Goal: Information Seeking & Learning: Learn about a topic

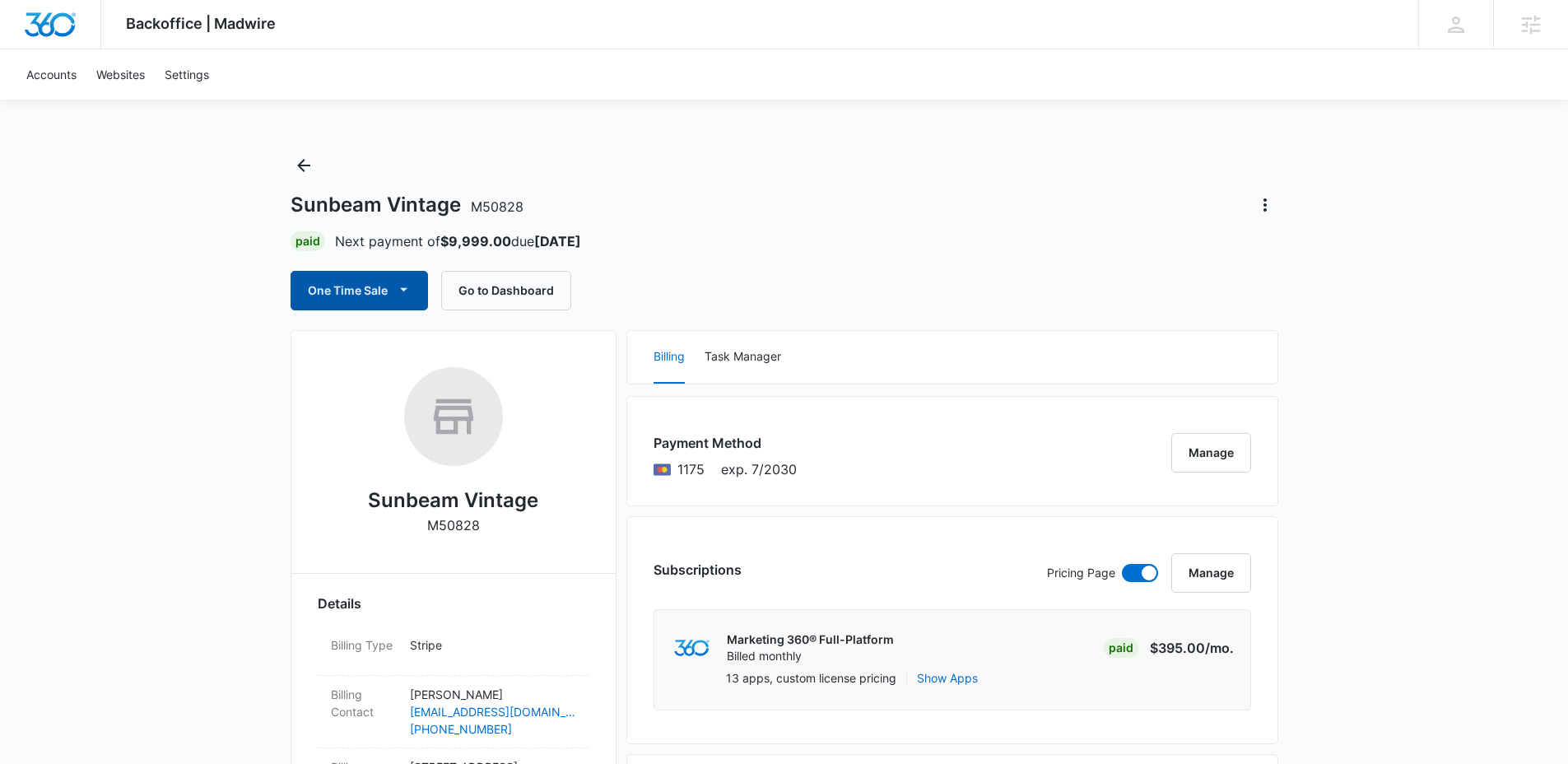
click at [404, 291] on icon "button" at bounding box center [403, 290] width 7 height 4
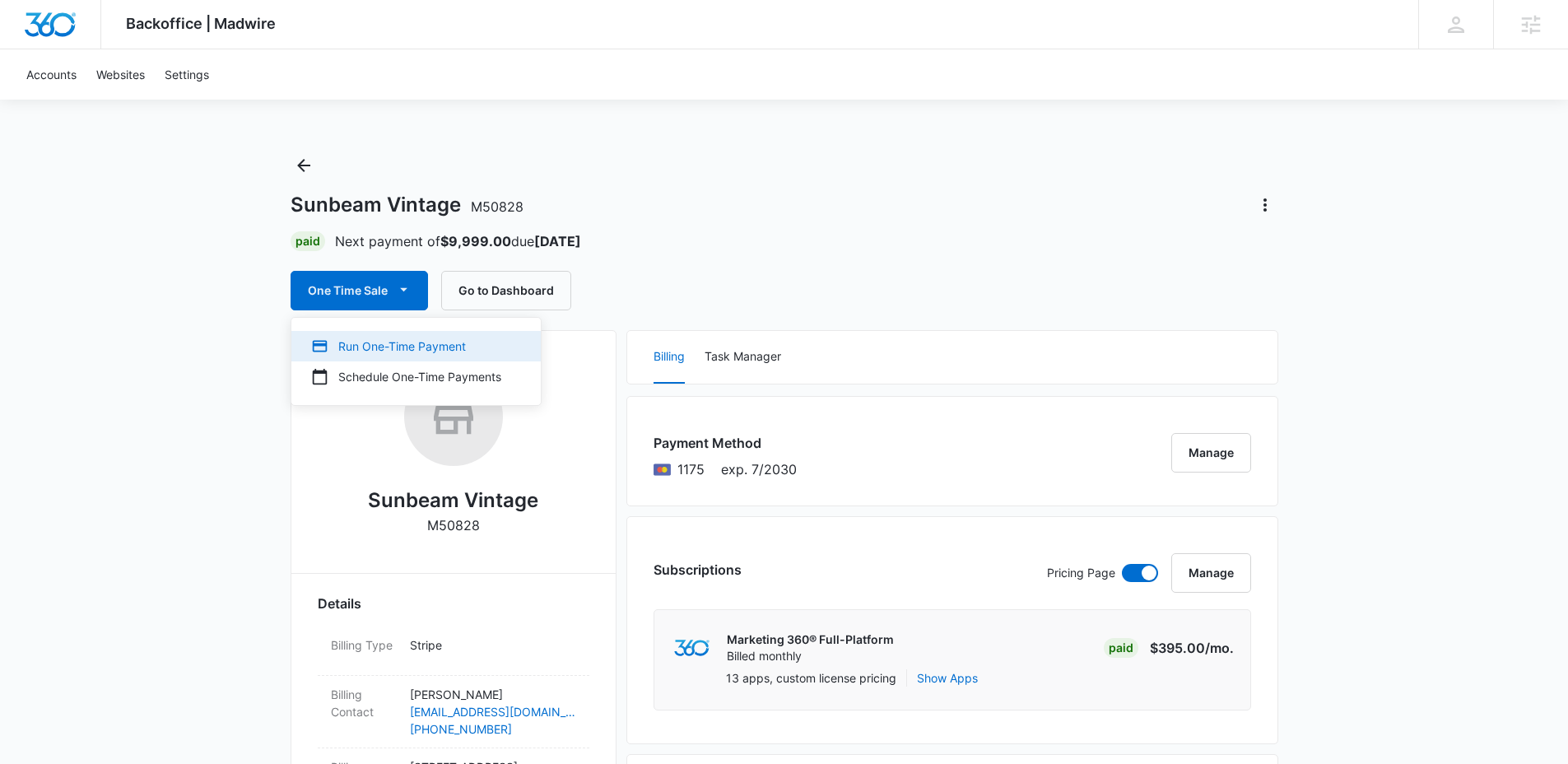
click at [427, 346] on div "Run One-Time Payment" at bounding box center [406, 347] width 190 height 18
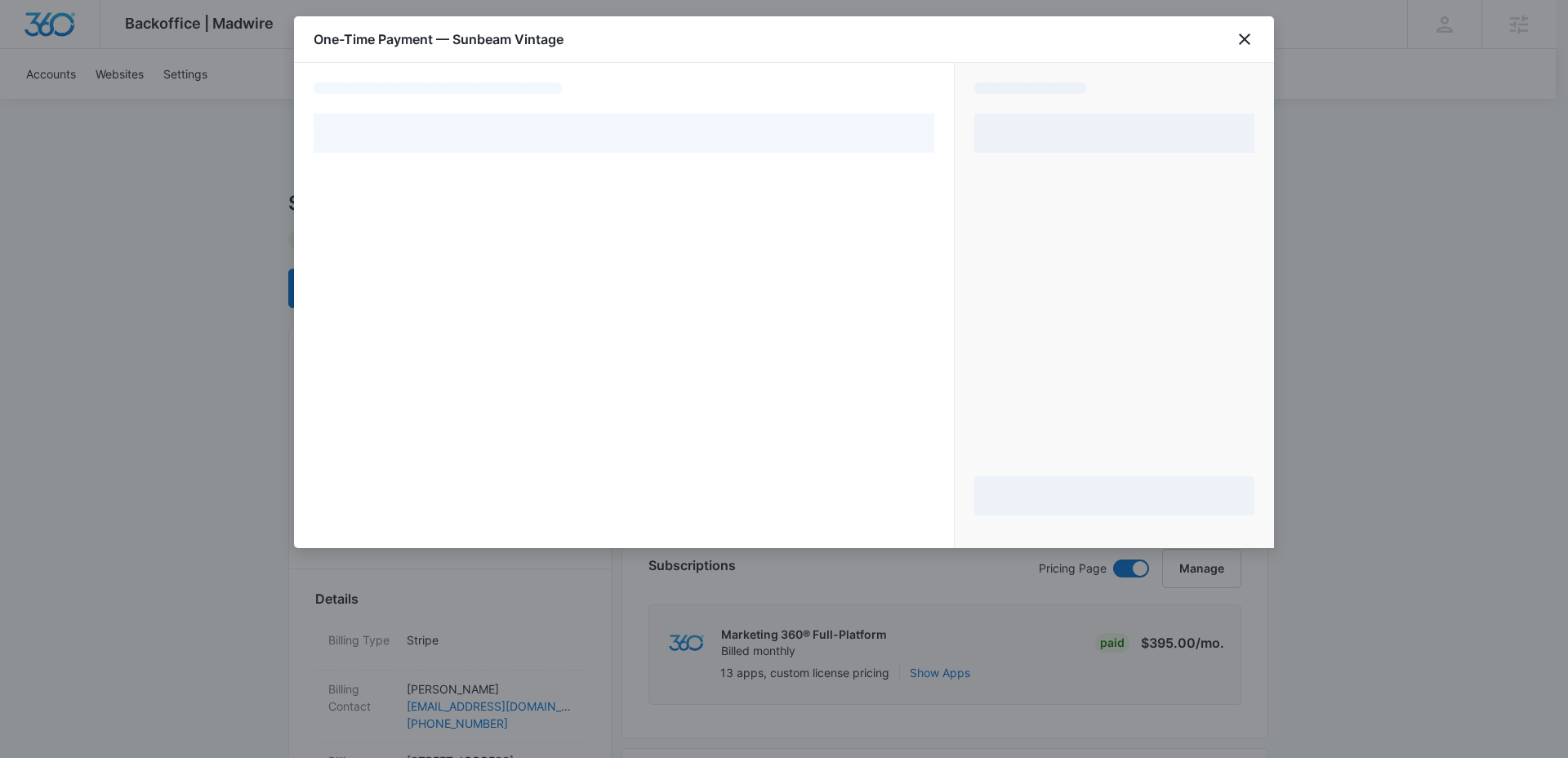
select select "pm_1S9uBbA4n8RTgNjUwwHGqV8L"
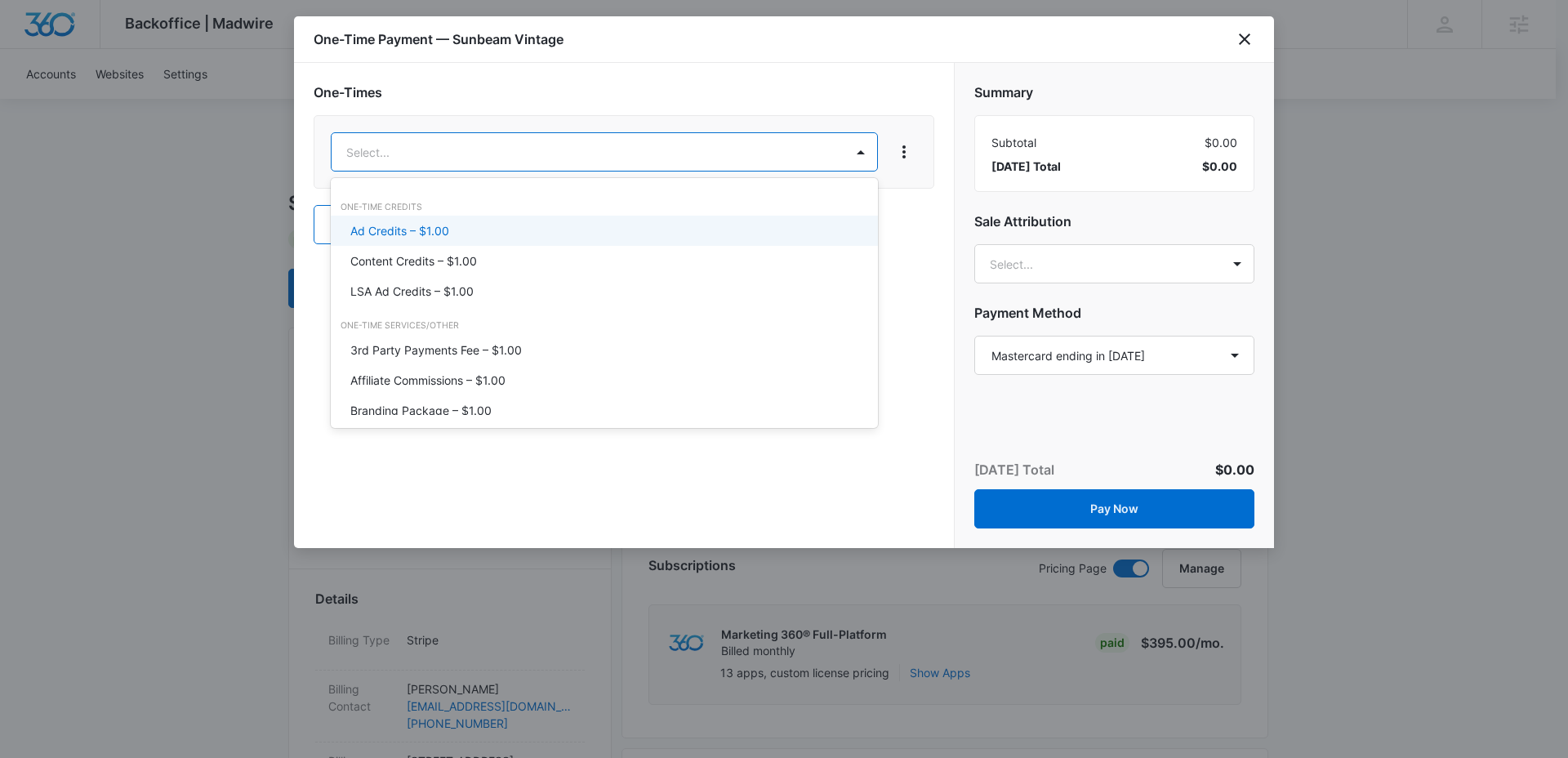
click at [615, 231] on div "Ad Credits – $1.00" at bounding box center [603, 231] width 504 height 17
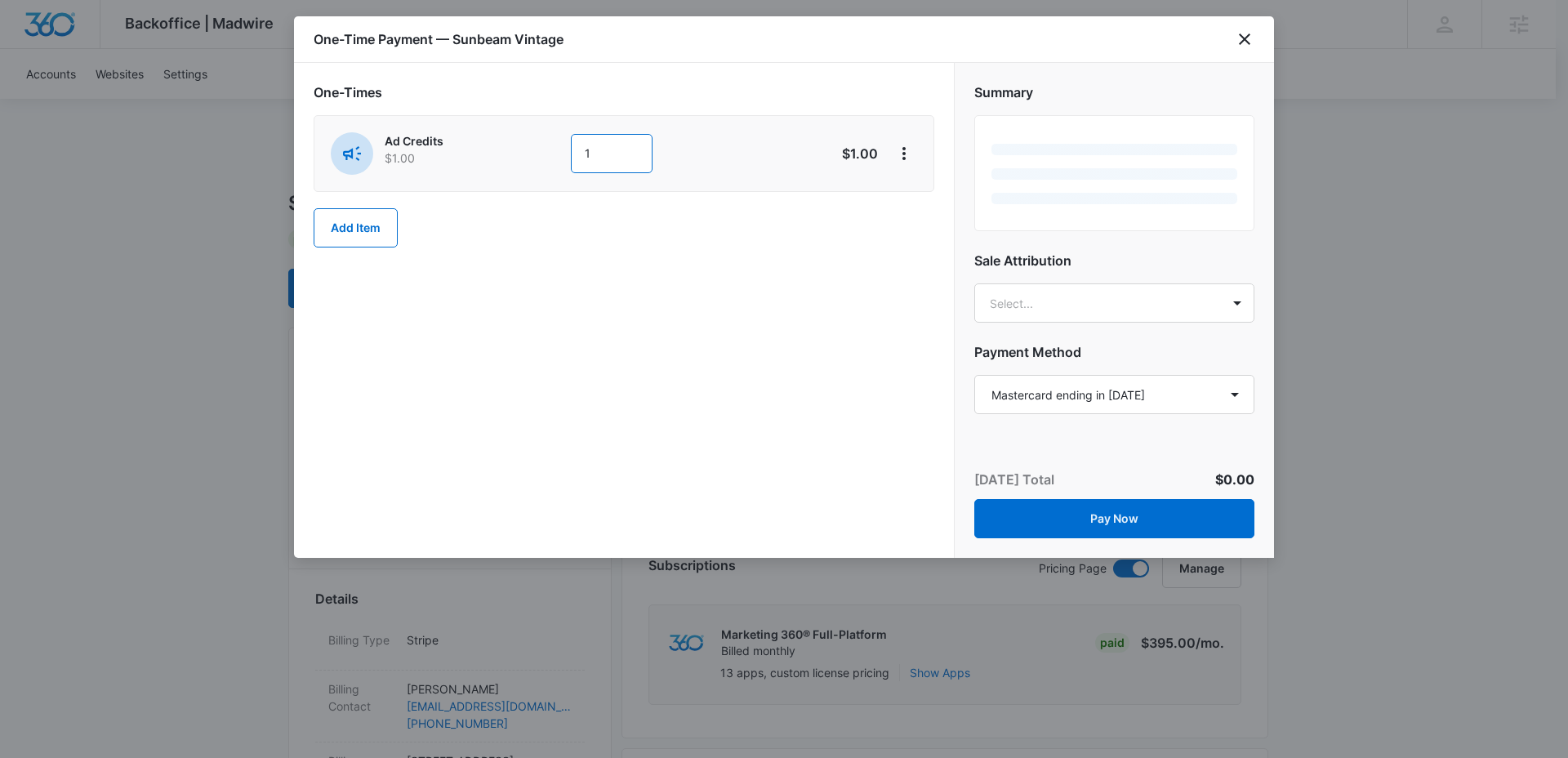
click at [609, 144] on input "1" at bounding box center [611, 153] width 82 height 39
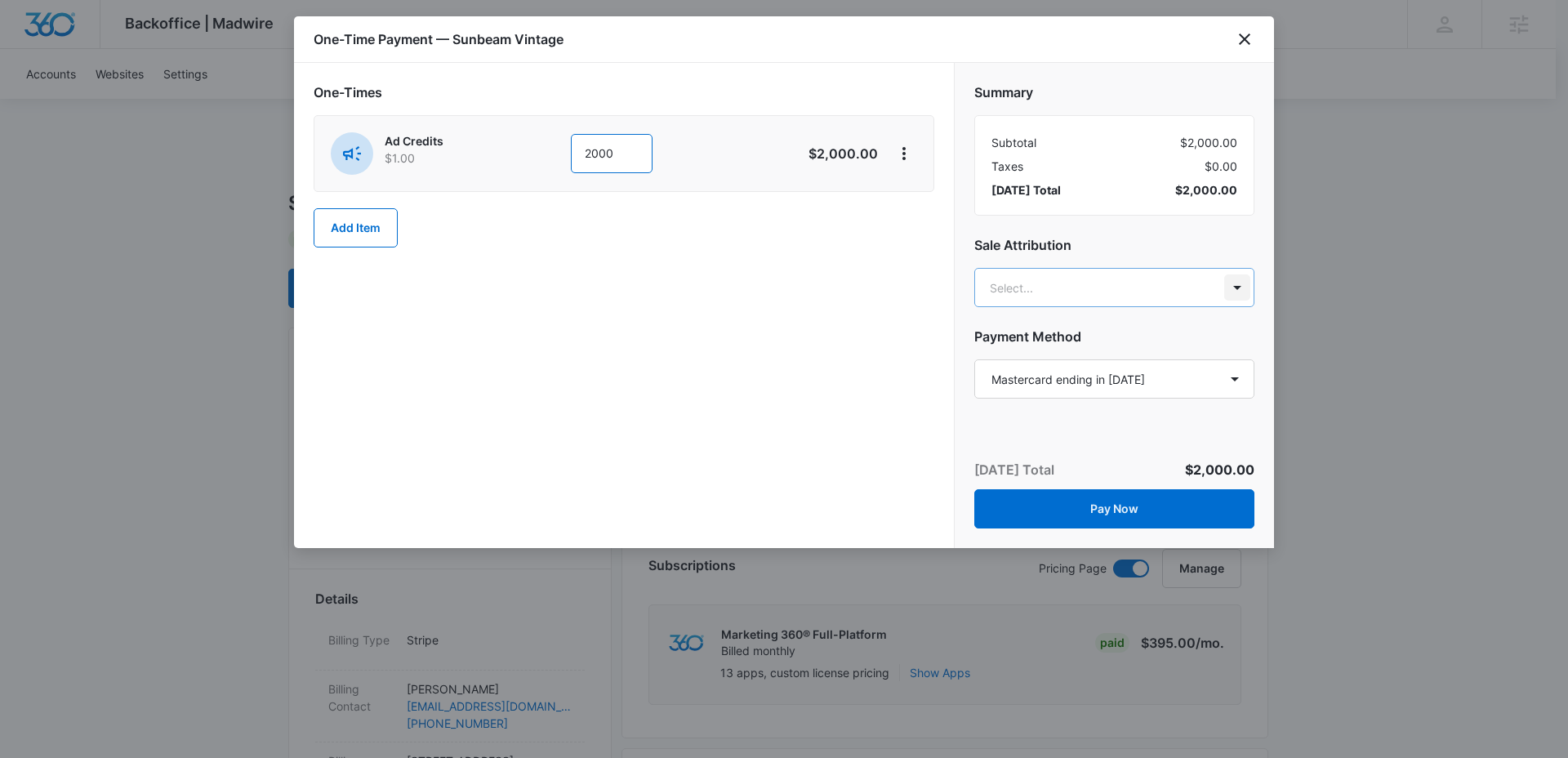
type input "2000"
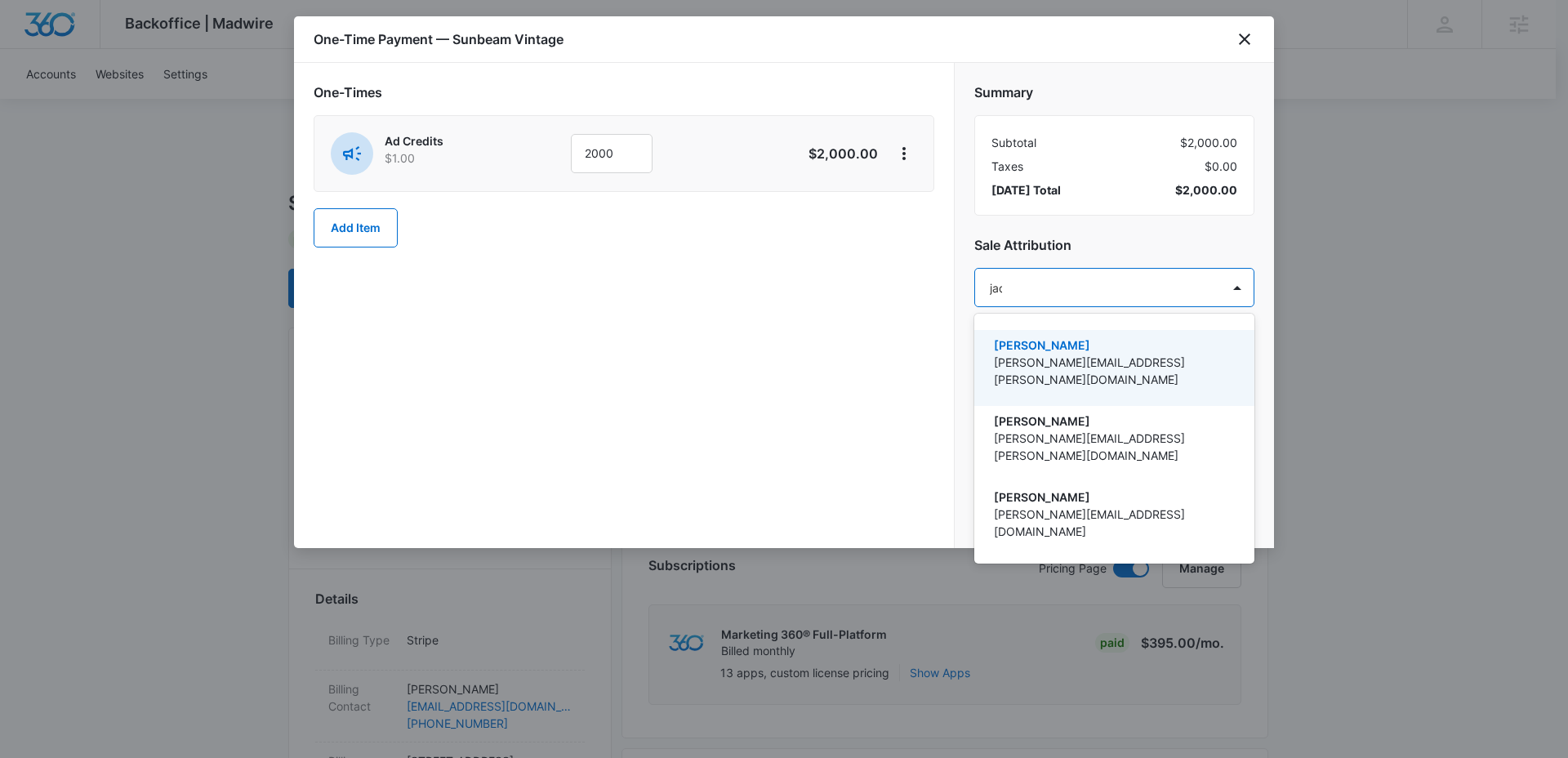
type input "jack"
click at [1134, 355] on p "[EMAIL_ADDRESS][PERSON_NAME][DOMAIN_NAME]" at bounding box center [1113, 371] width 238 height 35
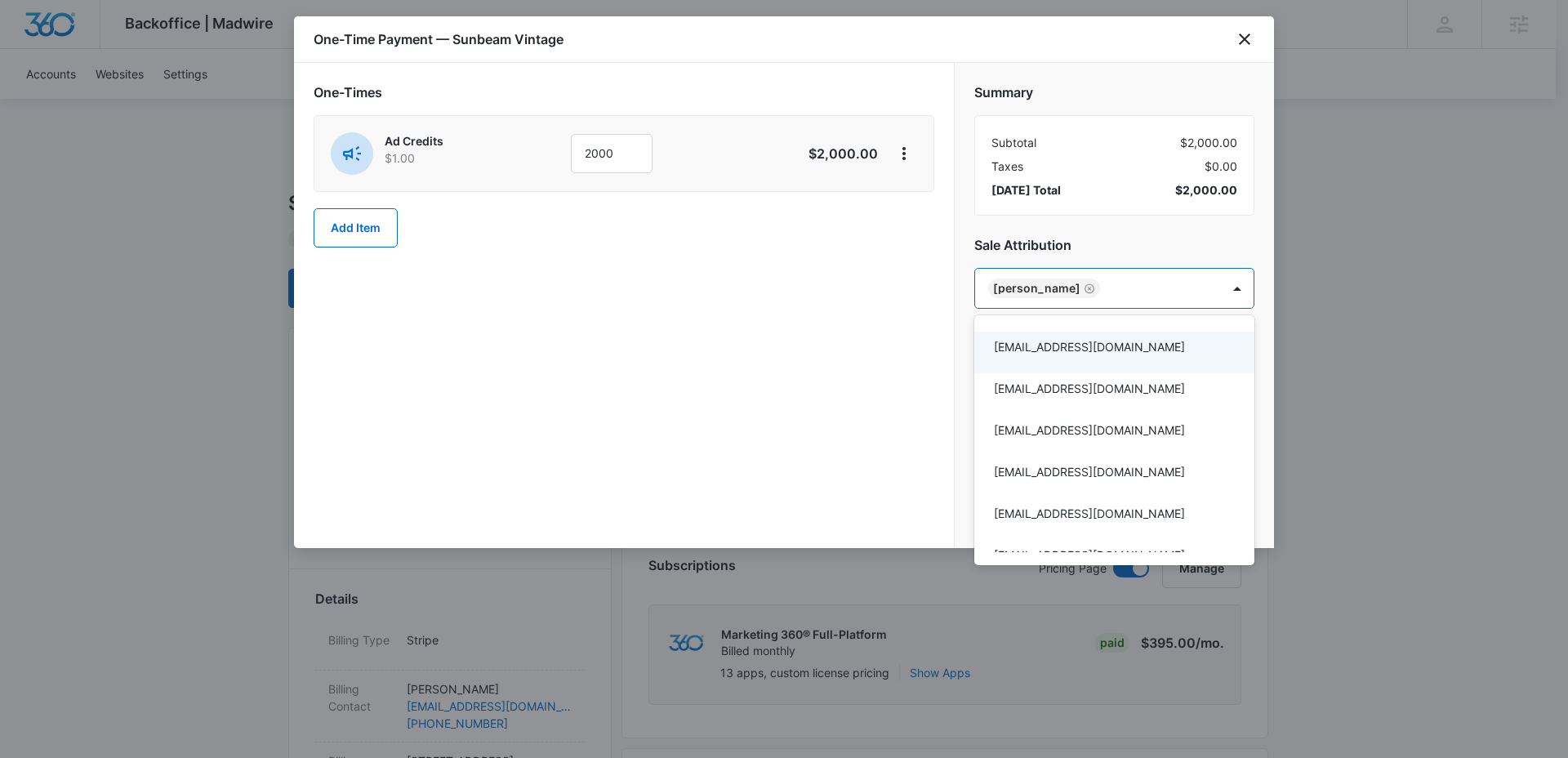
click at [925, 385] on div at bounding box center [784, 379] width 1568 height 758
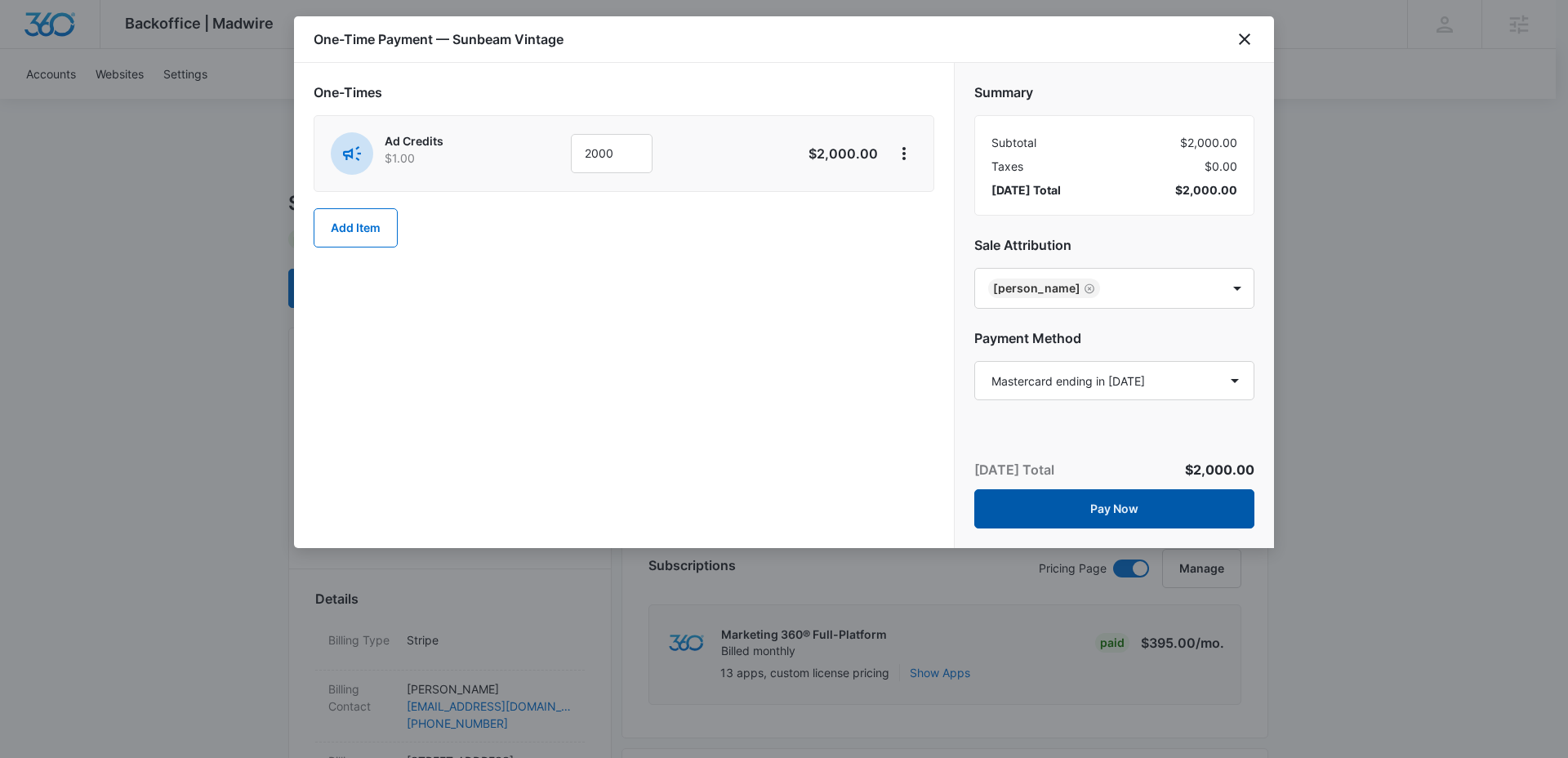
click at [1089, 504] on button "Pay Now" at bounding box center [1114, 508] width 280 height 39
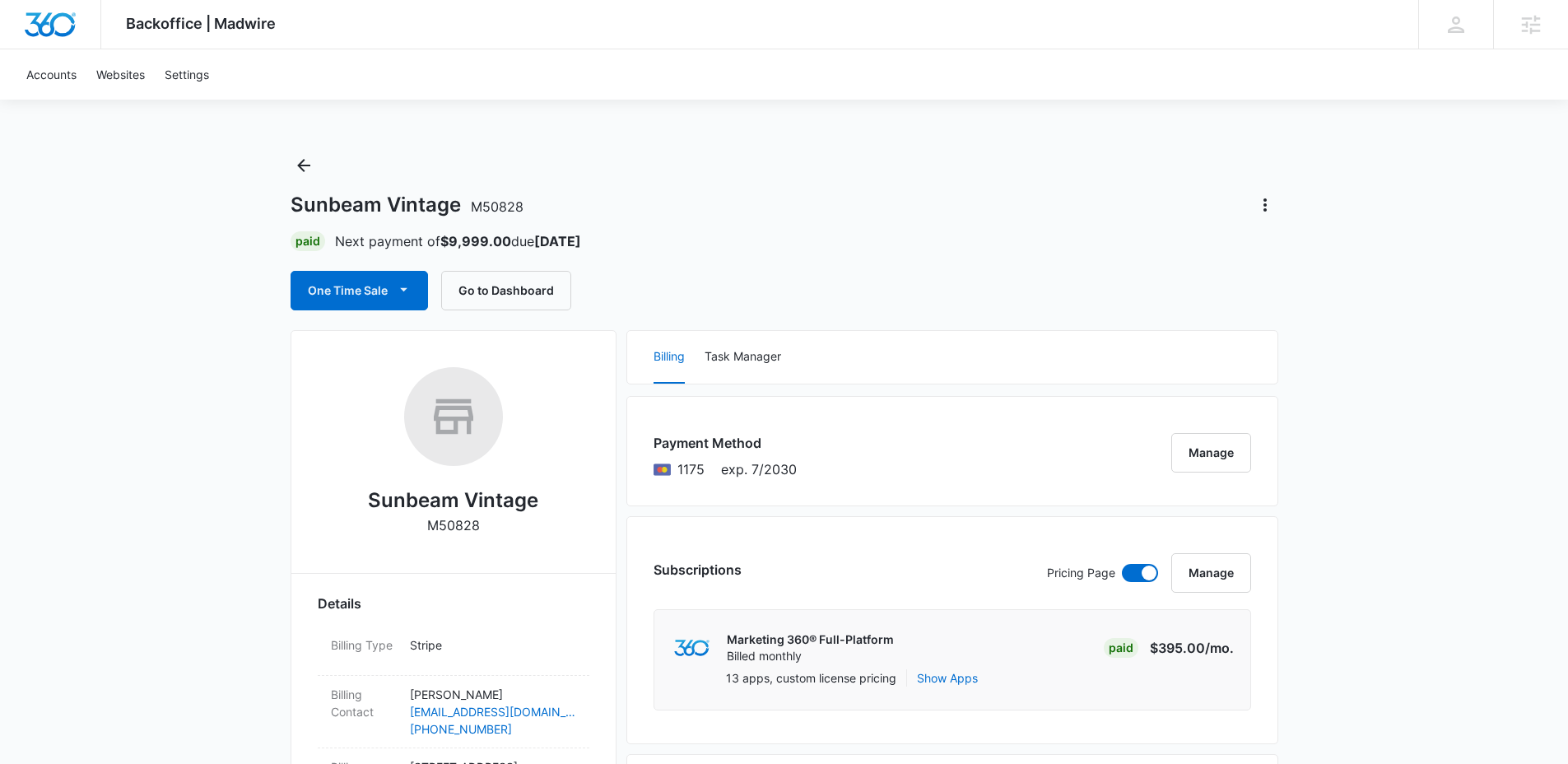
click at [452, 54] on div "Accounts Websites Settings" at bounding box center [784, 74] width 1535 height 50
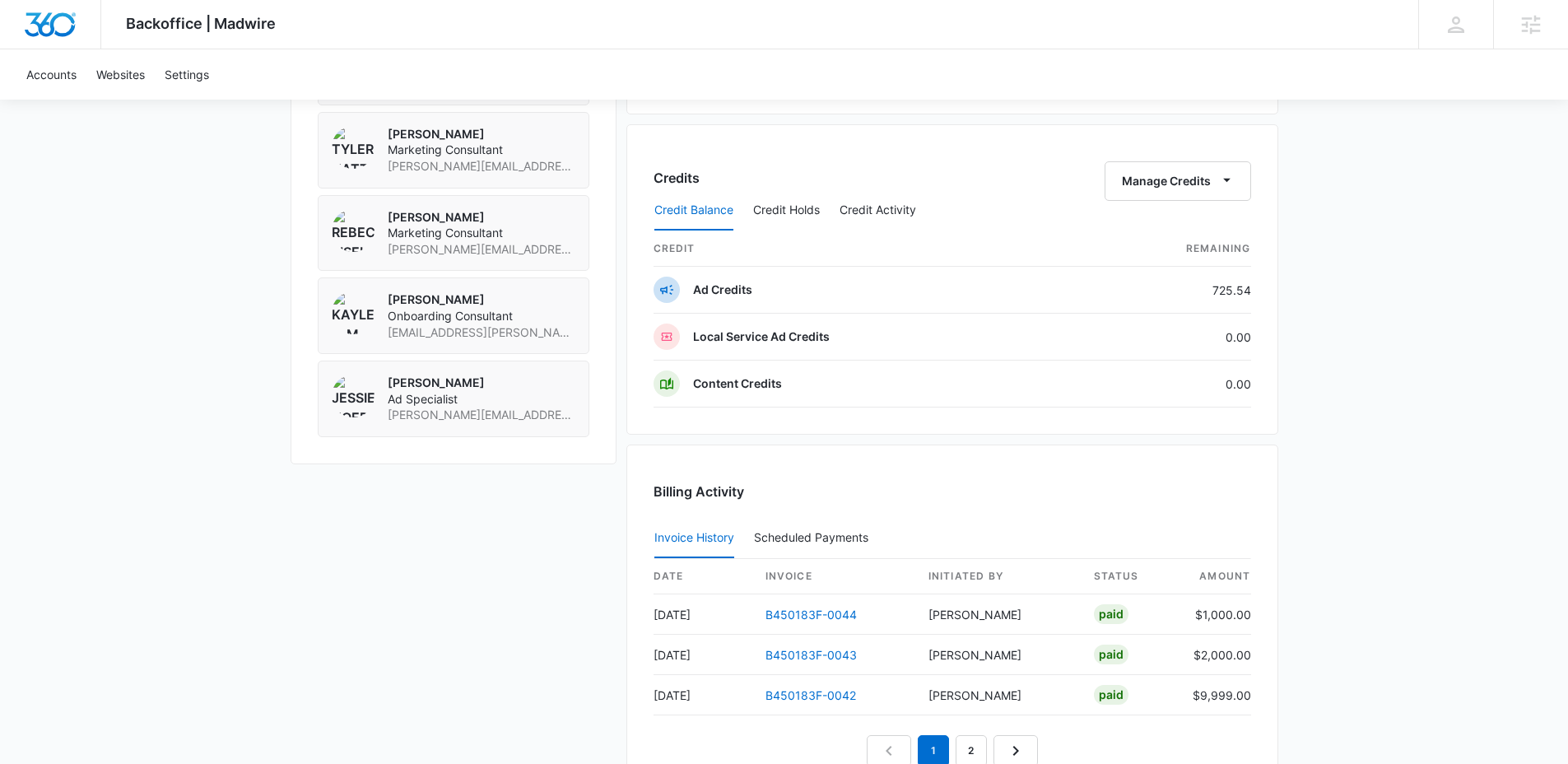
scroll to position [1429, 0]
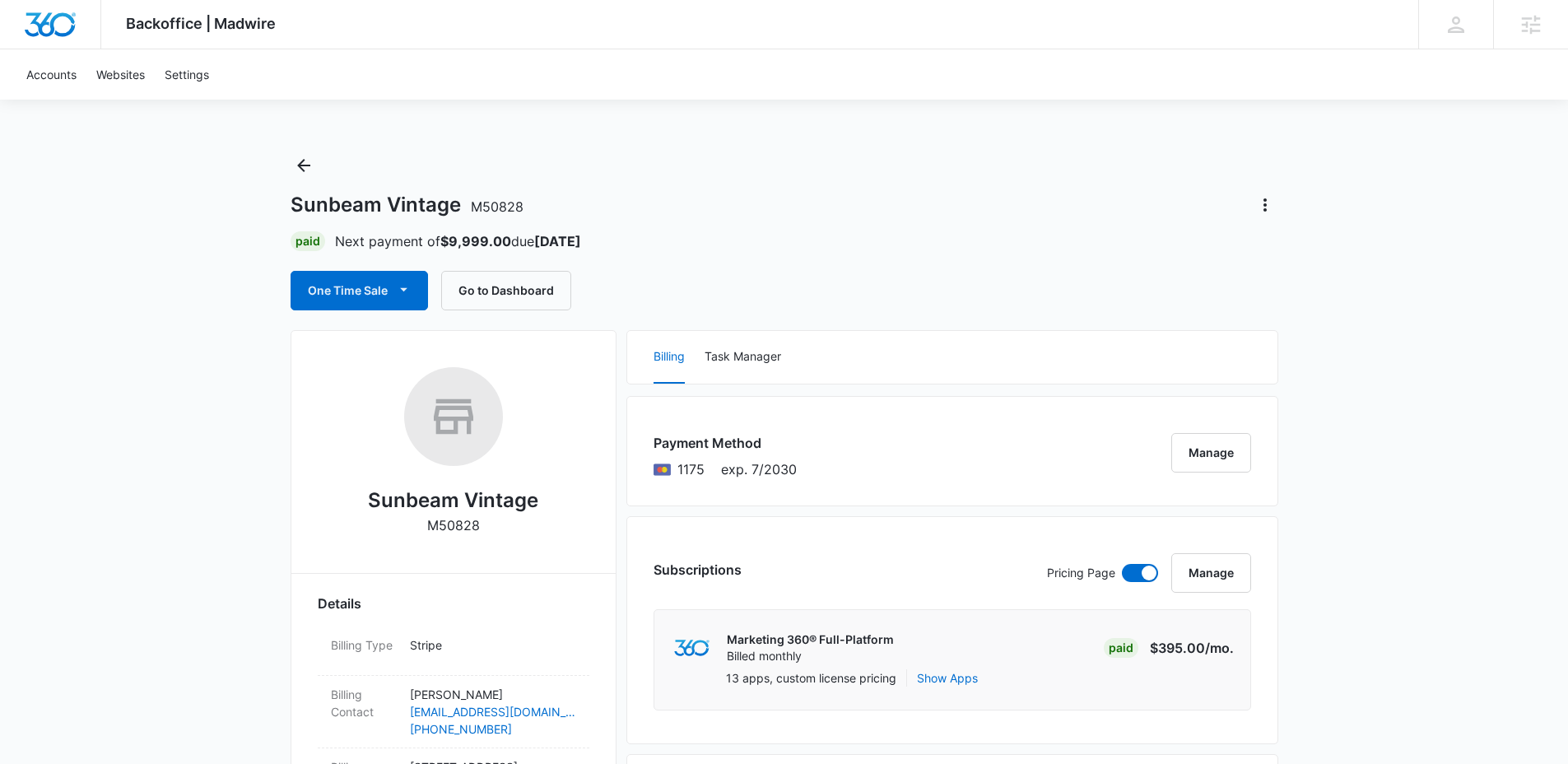
click at [564, 82] on div "Accounts Websites Settings" at bounding box center [784, 74] width 1535 height 50
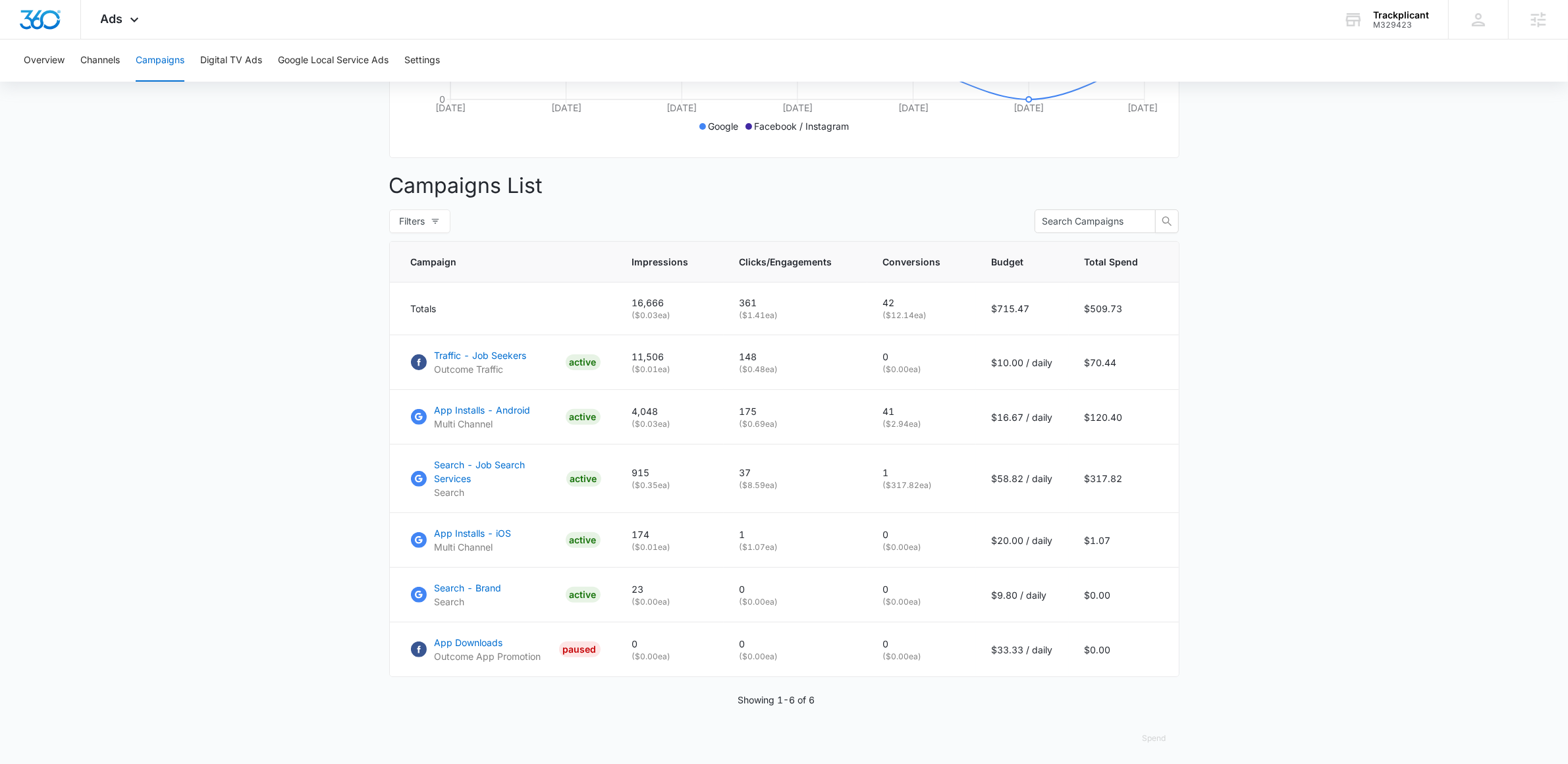
scroll to position [405, 0]
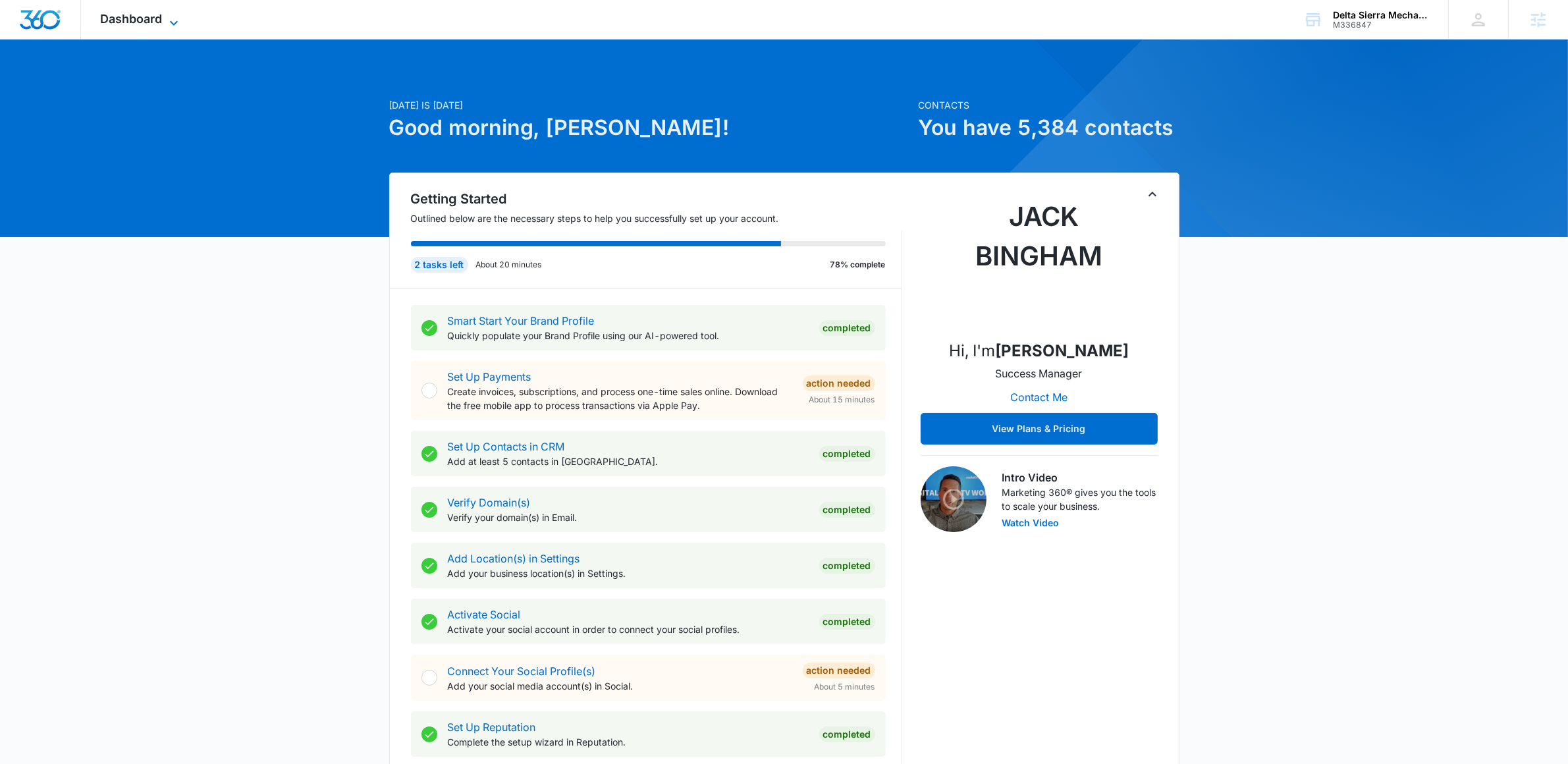
click at [181, 22] on icon at bounding box center [174, 23] width 16 height 16
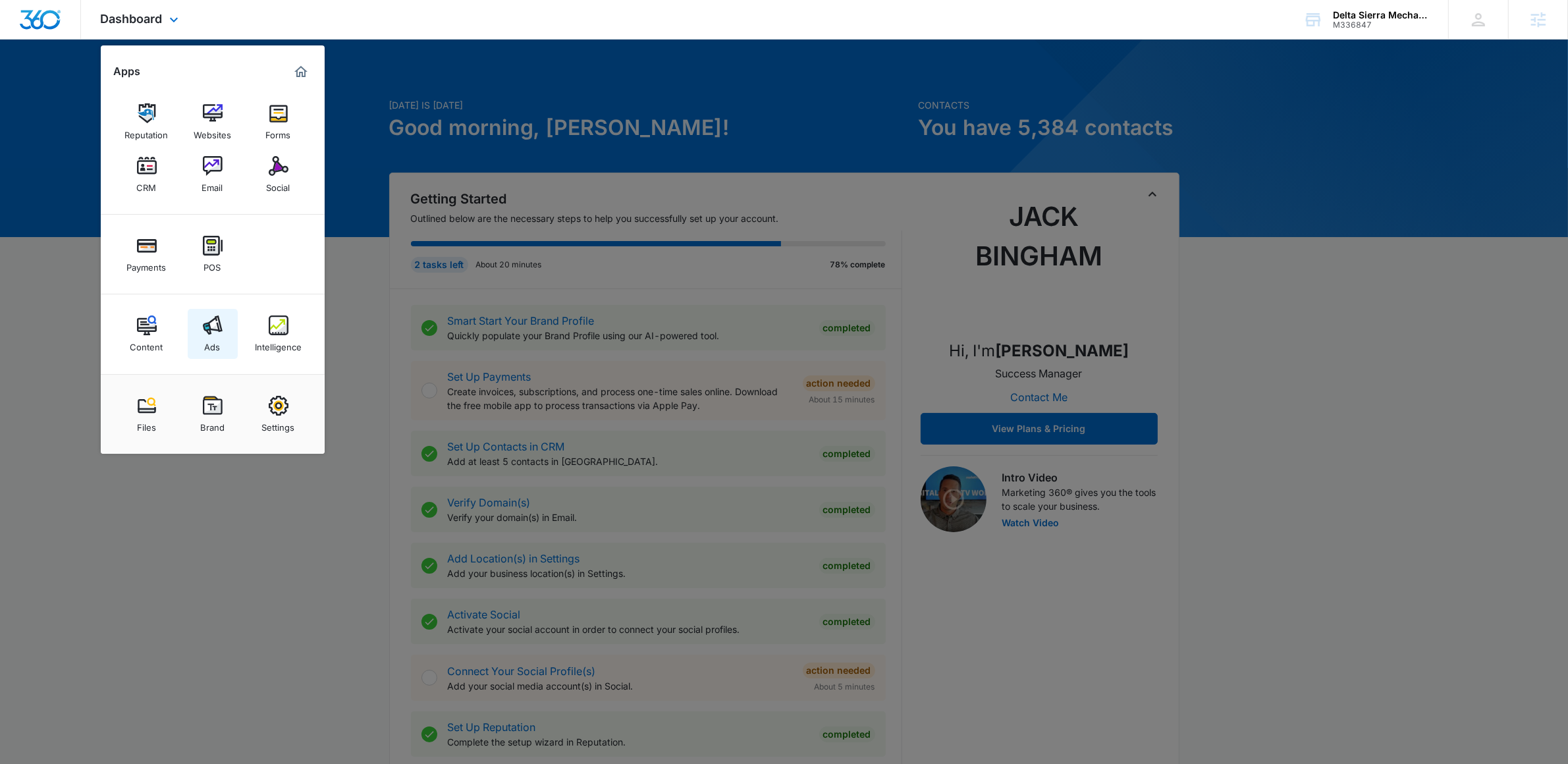
click at [220, 338] on div "Ads" at bounding box center [213, 344] width 16 height 17
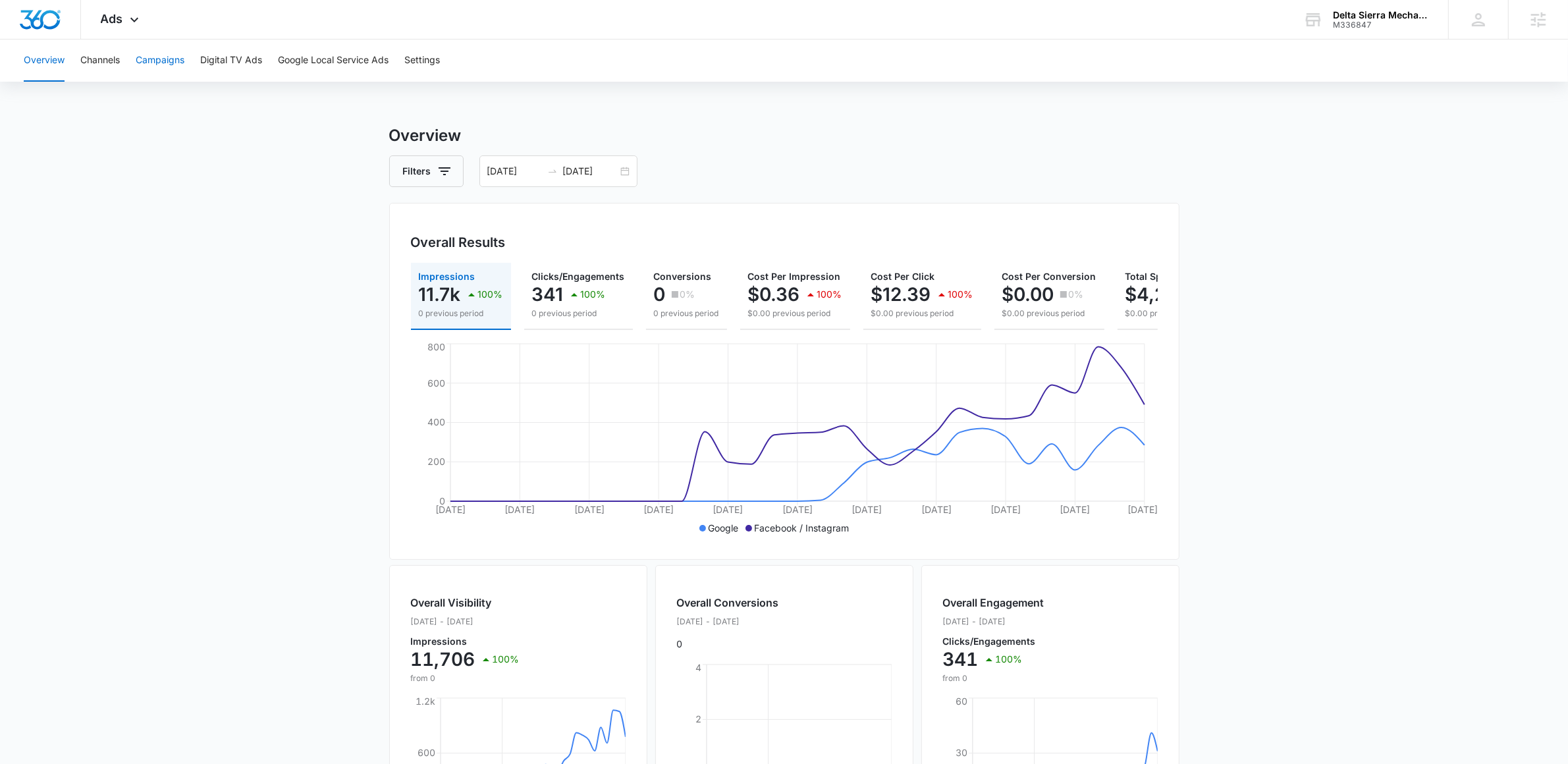
click at [169, 69] on button "Campaigns" at bounding box center [160, 60] width 49 height 42
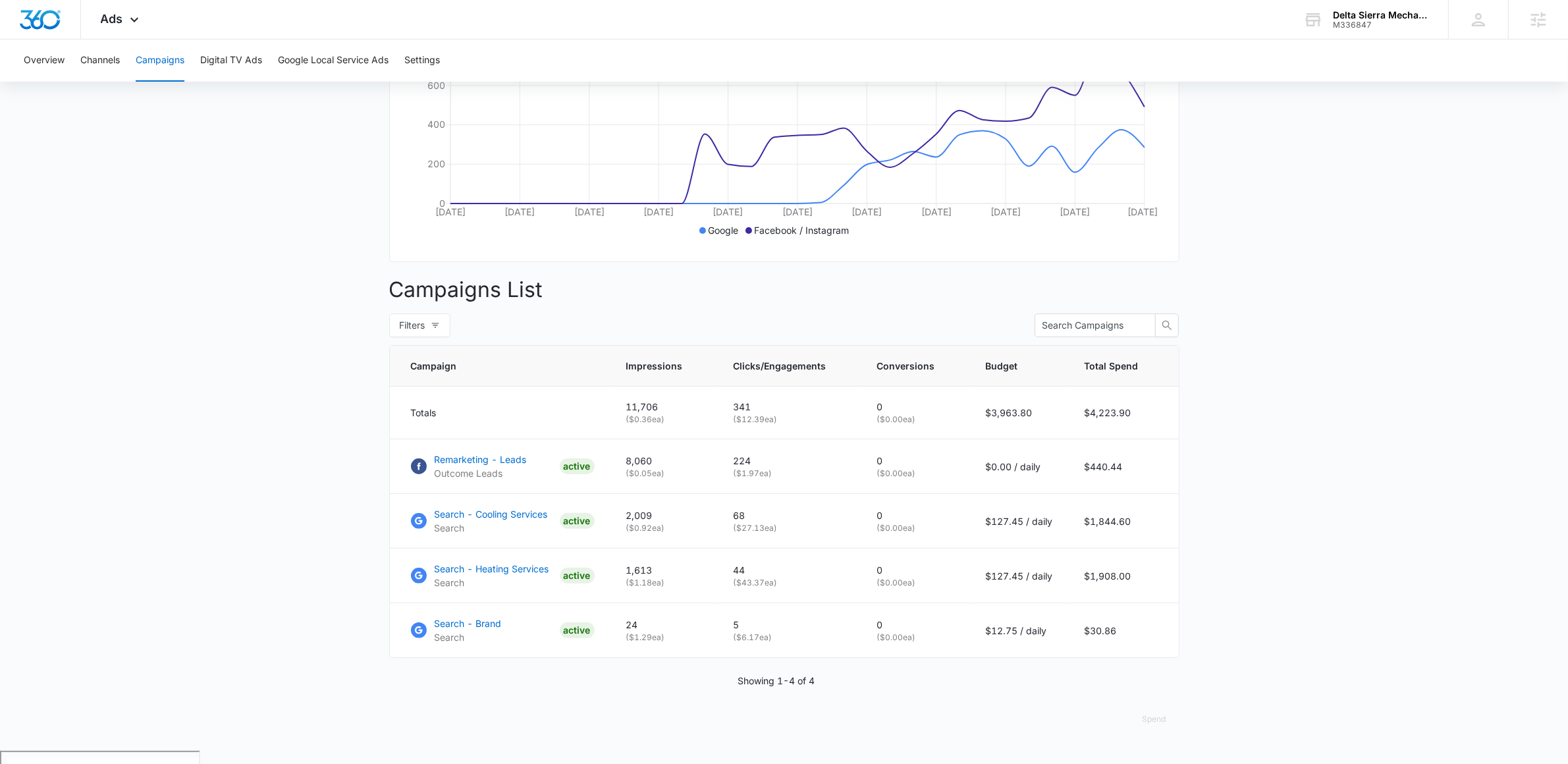
scroll to position [294, 0]
click at [498, 579] on p "Search - Heating Services" at bounding box center [492, 572] width 115 height 14
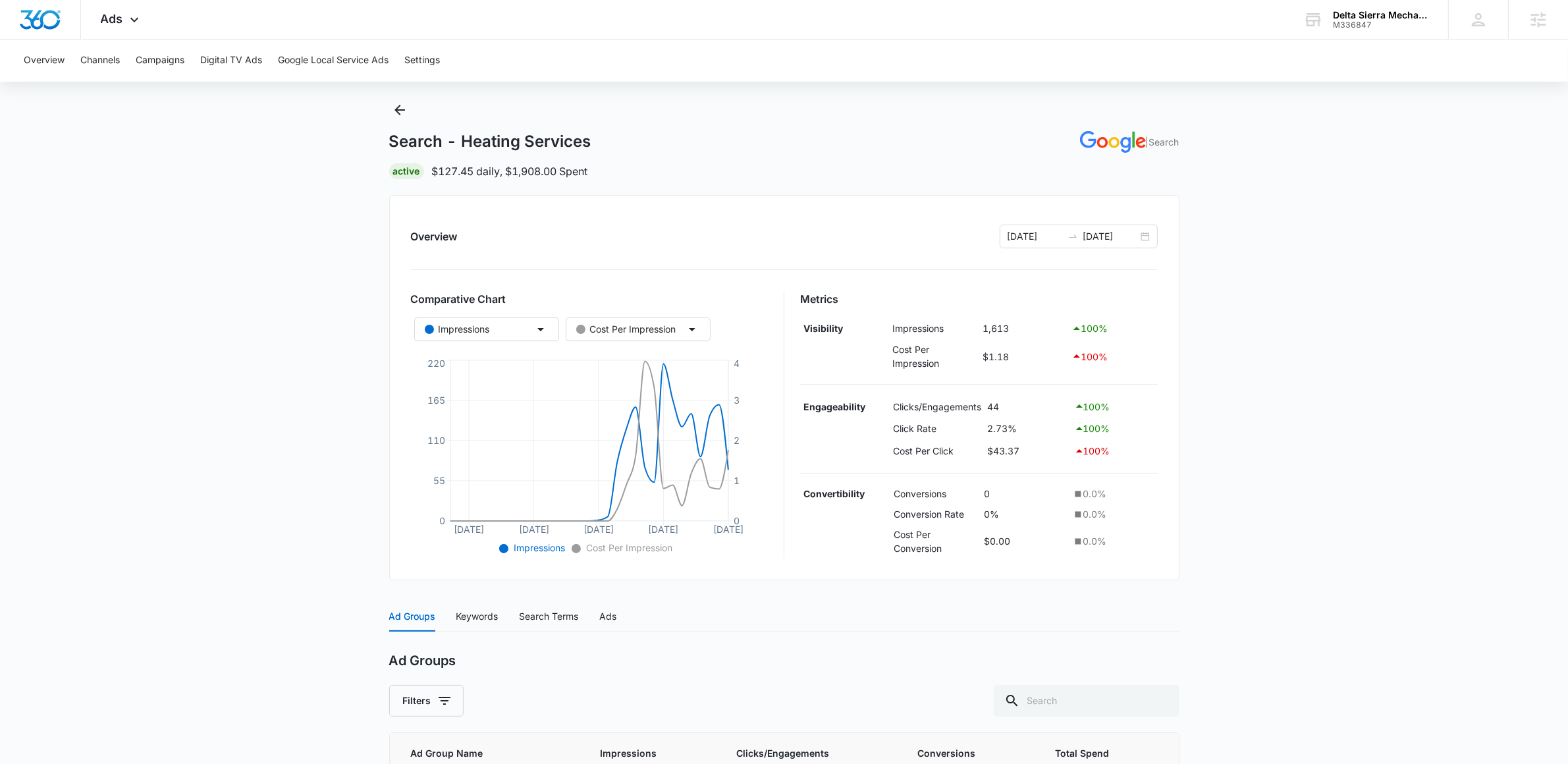
scroll to position [205, 0]
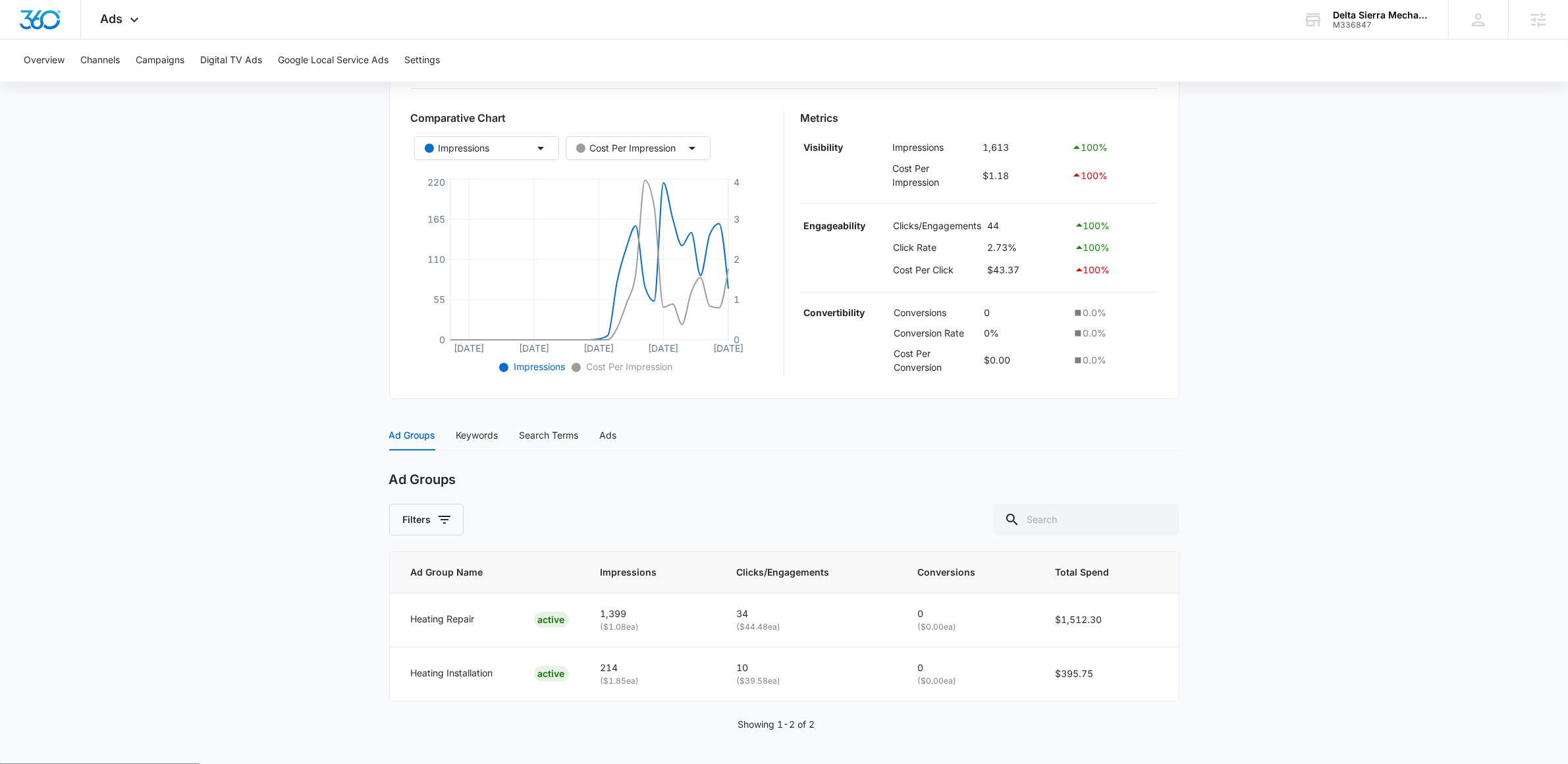
click at [308, 436] on main "Search - Heating Services | Search Active $127.45 daily , $1,908.00 Spent Overv…" at bounding box center [784, 340] width 1568 height 845
click at [1348, 307] on main "Search - Heating Services | Search Active $127.45 daily , $1,908.00 Spent Overv…" at bounding box center [784, 340] width 1568 height 845
drag, startPoint x: 746, startPoint y: 631, endPoint x: 785, endPoint y: 632, distance: 39.0
click at [785, 632] on p "( $44.48 ea)" at bounding box center [811, 627] width 150 height 13
click at [787, 632] on p "( $44.48 ea)" at bounding box center [811, 627] width 150 height 13
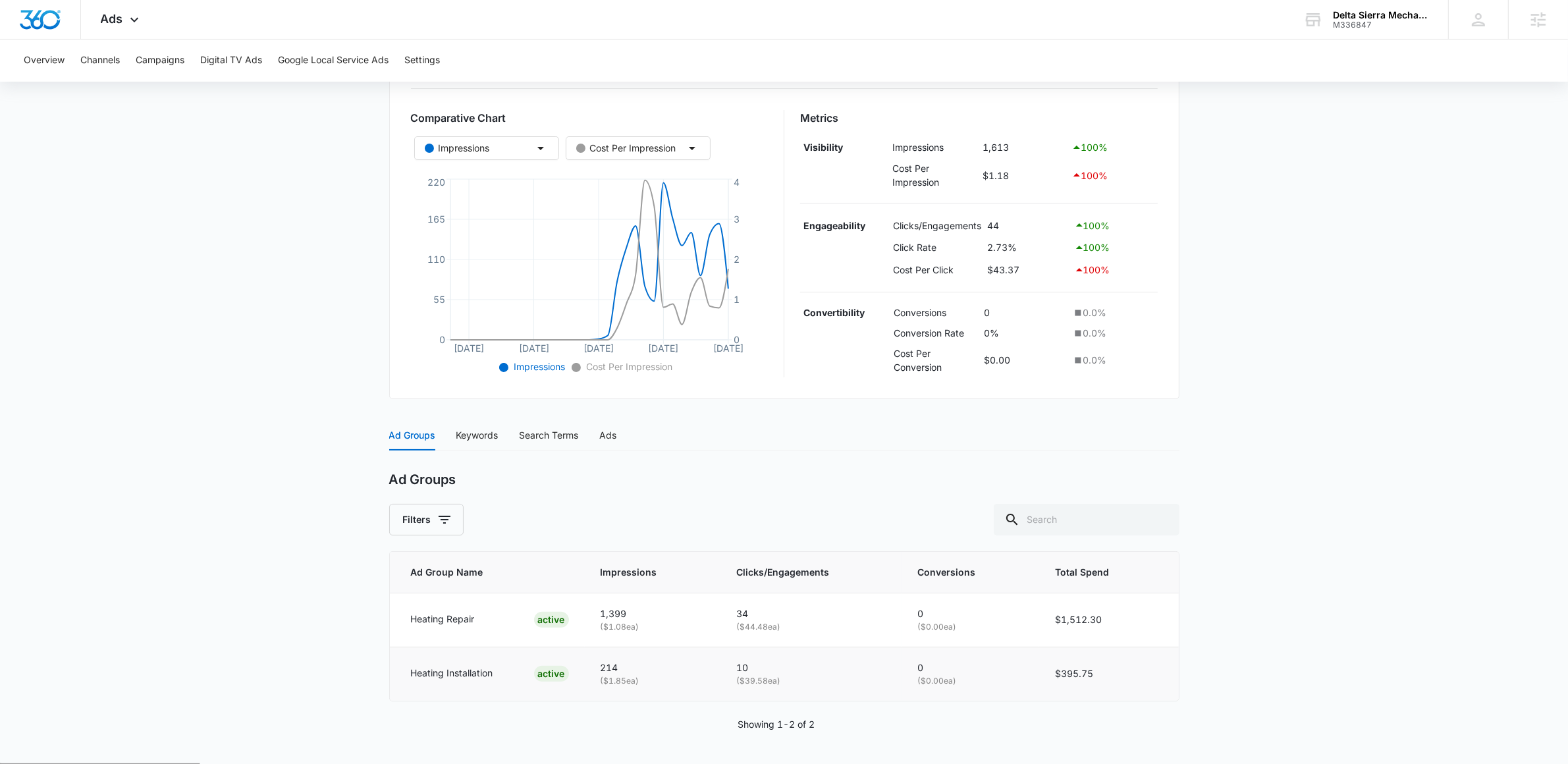
drag, startPoint x: 748, startPoint y: 682, endPoint x: 819, endPoint y: 679, distance: 71.1
click at [818, 680] on p "( $39.58 ea)" at bounding box center [811, 681] width 150 height 13
click at [1337, 634] on main "Search - Heating Services | Search Active $127.45 daily , $1,908.00 Spent Overv…" at bounding box center [784, 340] width 1568 height 845
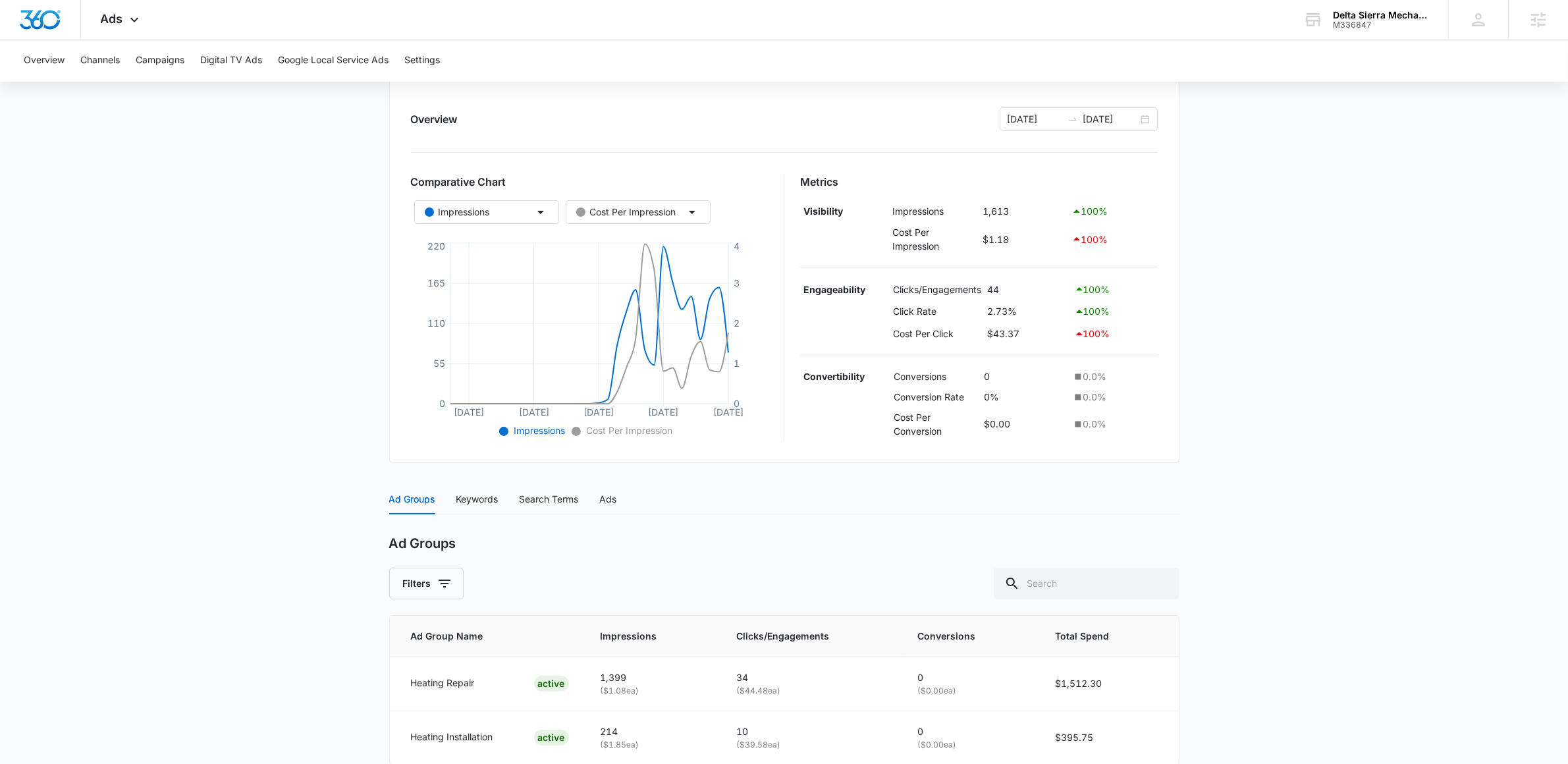
scroll to position [0, 0]
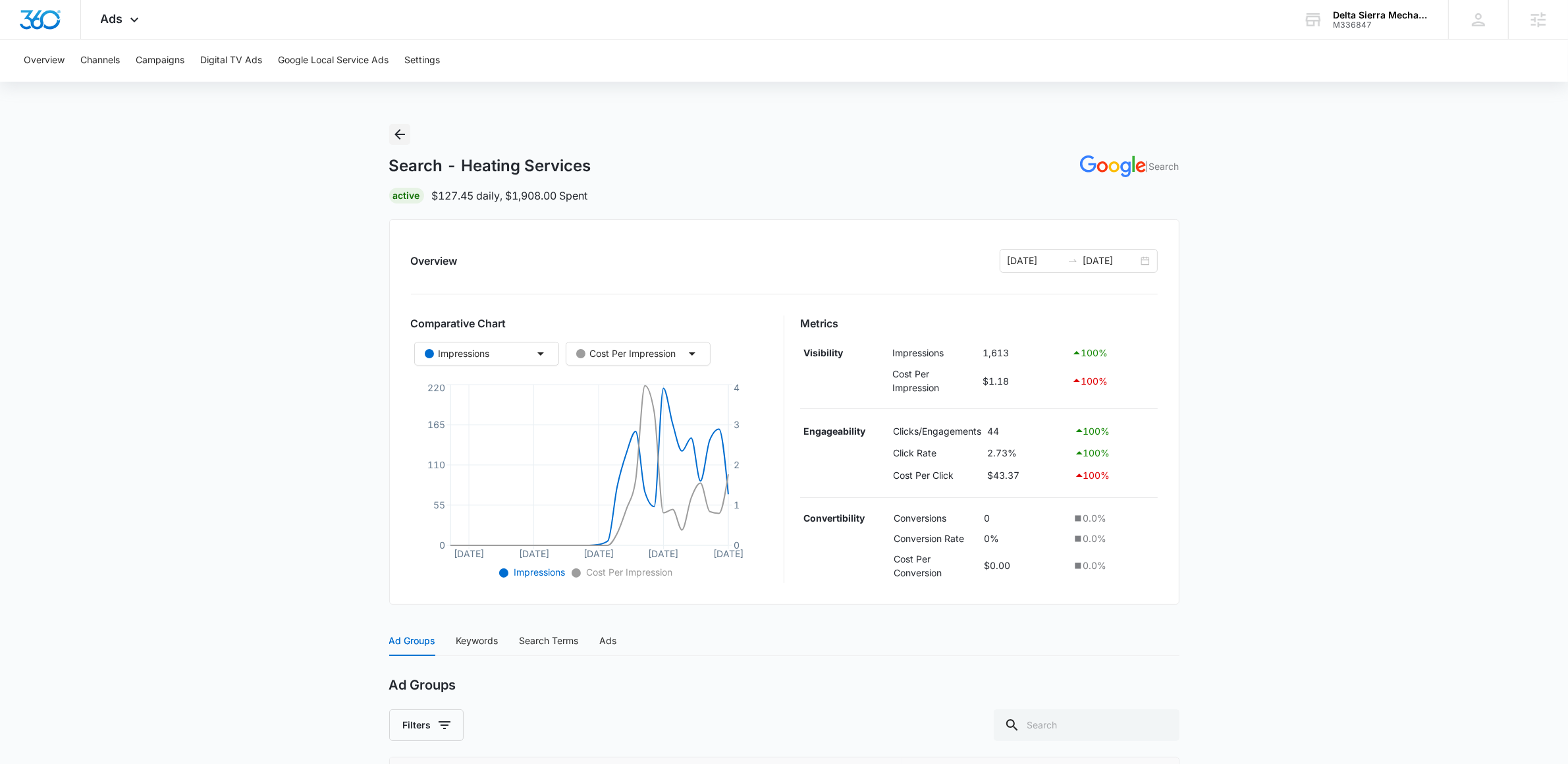
click at [400, 138] on icon "Back" at bounding box center [400, 134] width 16 height 16
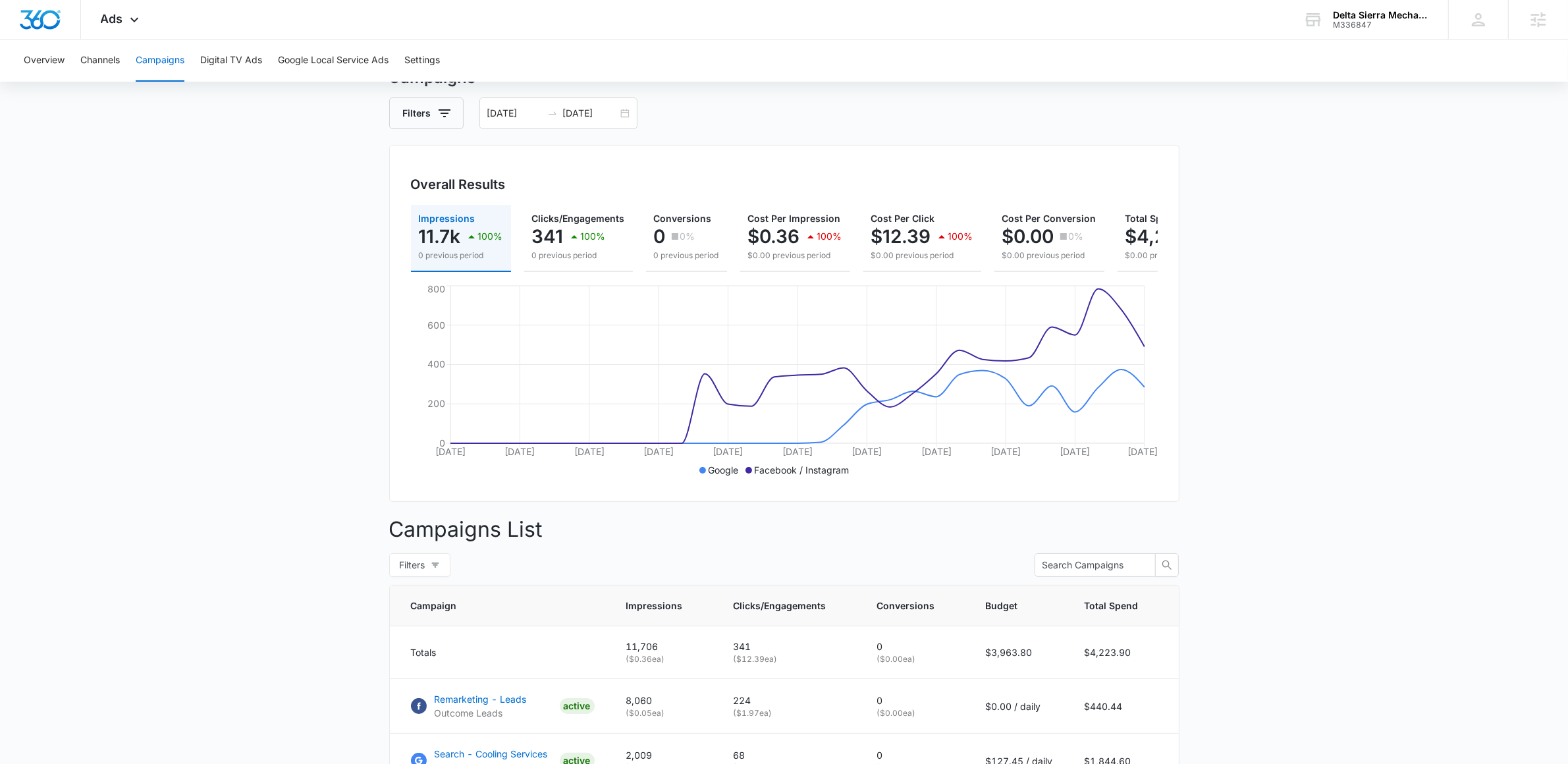
scroll to position [298, 0]
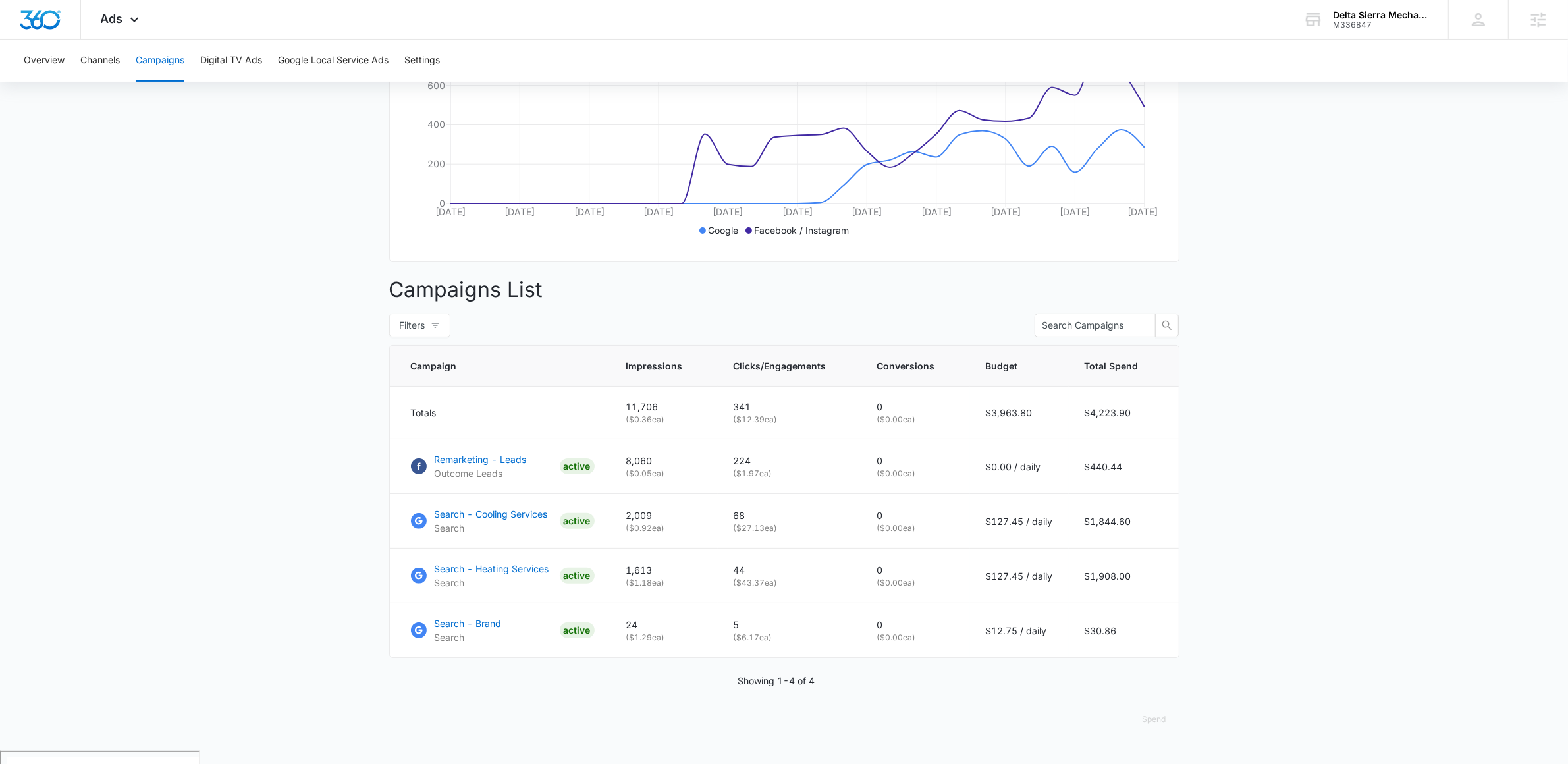
click at [270, 366] on main "Campaigns Filters [DATE] [DATE] Overall Results Impressions 11.7k 100% 0 previo…" at bounding box center [784, 289] width 1568 height 925
click at [505, 479] on p "Outcome Leads" at bounding box center [481, 473] width 92 height 14
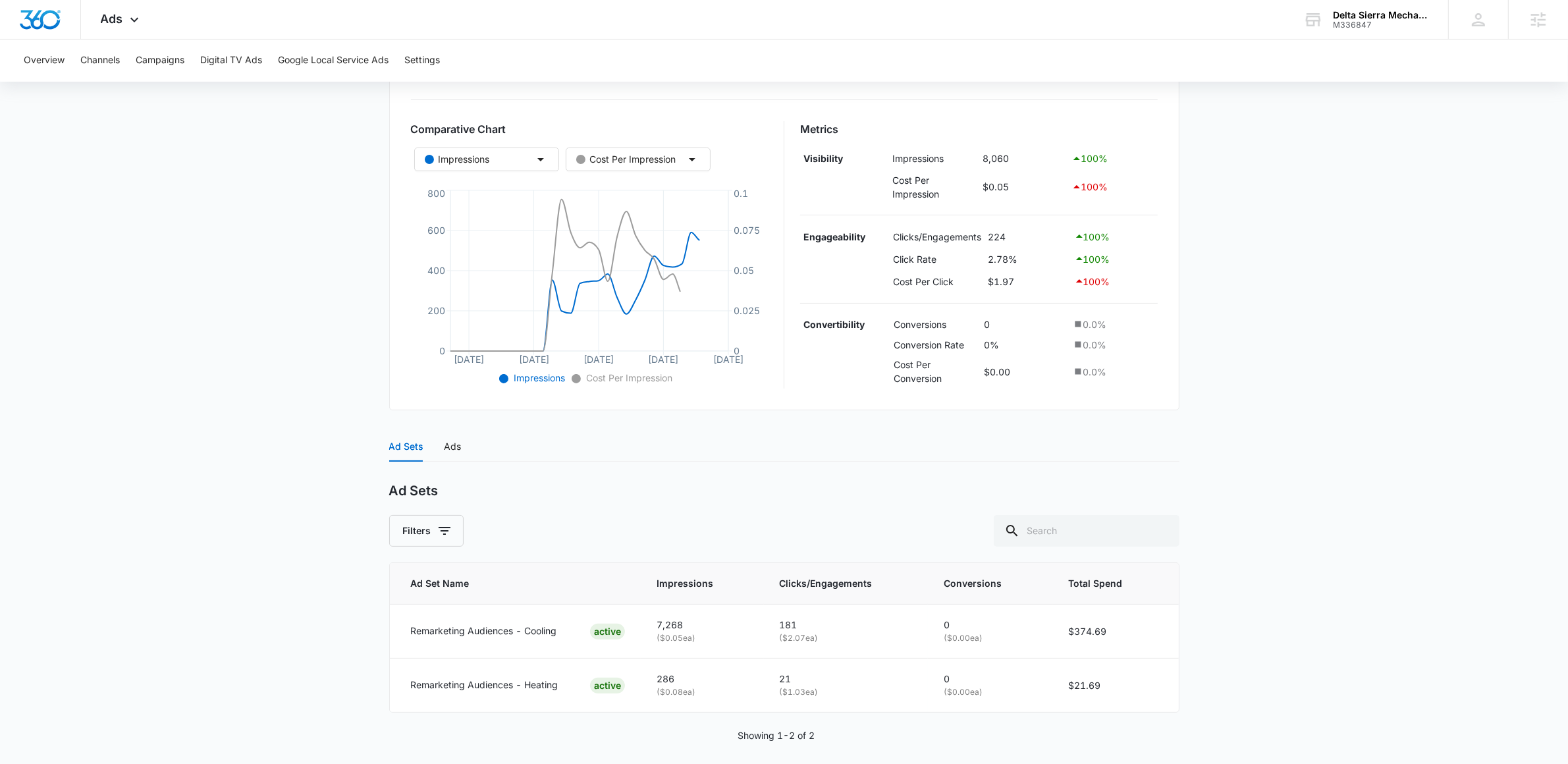
scroll to position [204, 0]
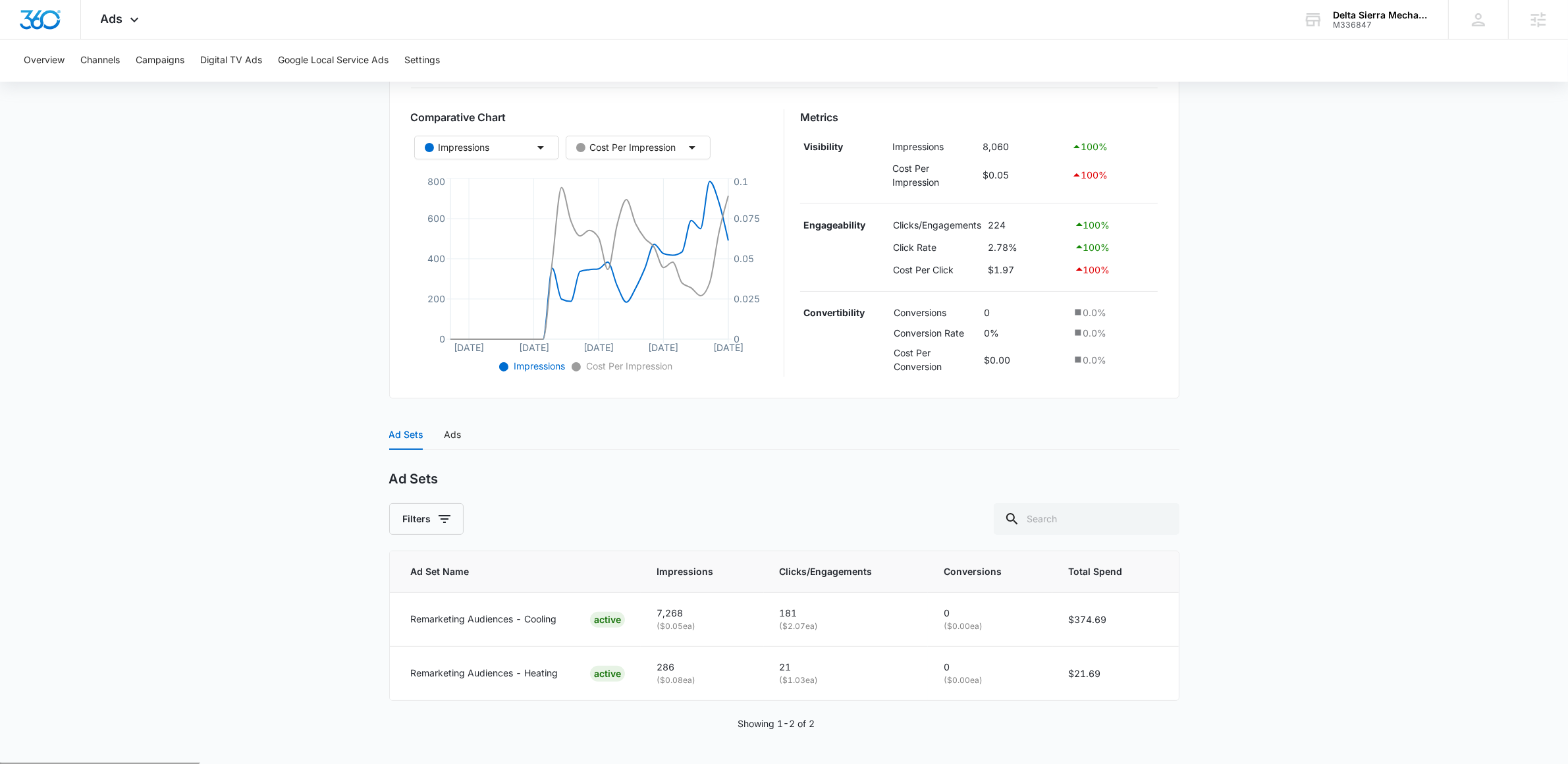
click at [282, 318] on main "Remarketing - Leads | Active $0.00 daily , $440.44 Spent Overview [DATE] [DATE]…" at bounding box center [784, 341] width 1568 height 843
